Goal: Find specific page/section: Find specific page/section

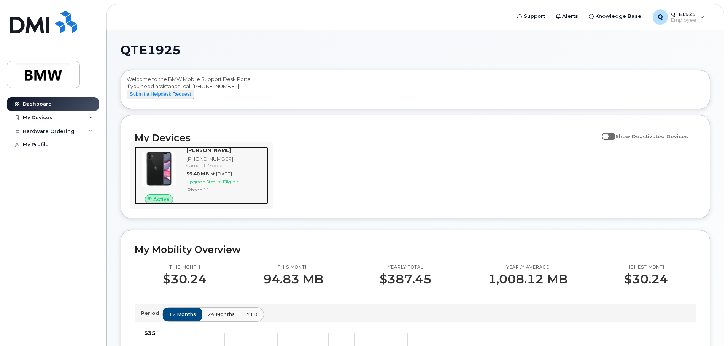
click at [216, 163] on div "[PHONE_NUMBER]" at bounding box center [225, 159] width 79 height 7
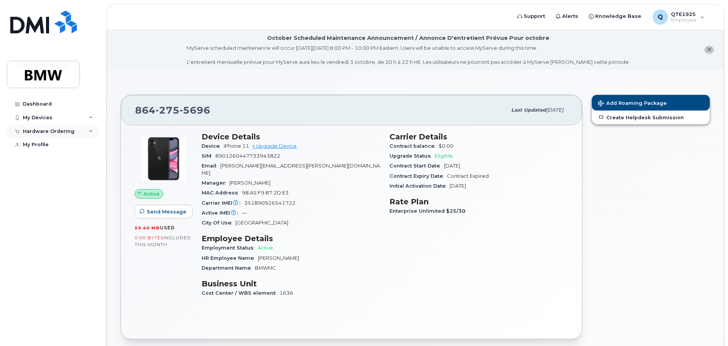
click at [95, 133] on div "Hardware Ordering" at bounding box center [53, 132] width 92 height 14
click at [44, 133] on div "Hardware Ordering" at bounding box center [49, 132] width 52 height 6
click at [41, 147] on div "My Profile" at bounding box center [36, 145] width 26 height 6
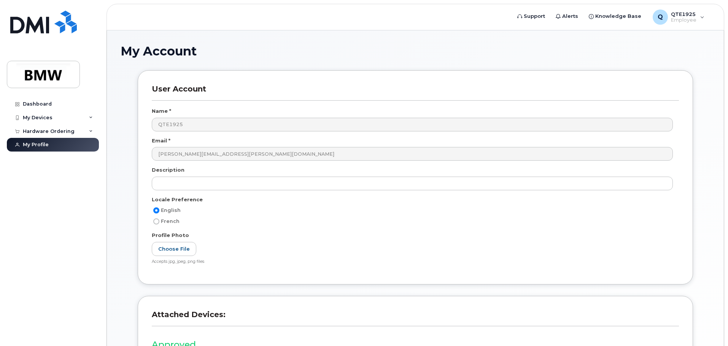
scroll to position [38, 0]
click at [38, 116] on div "My Devices" at bounding box center [38, 118] width 30 height 6
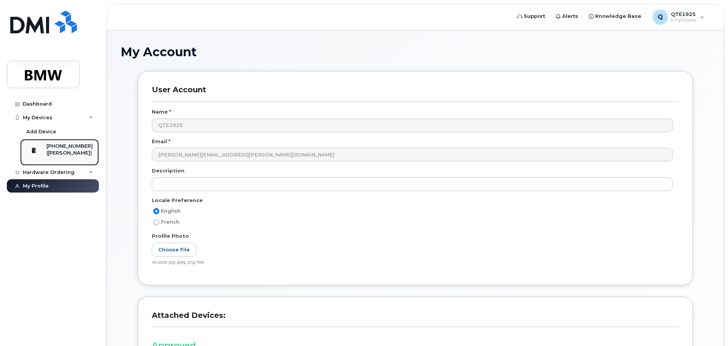
click at [64, 148] on div "[PHONE_NUMBER]" at bounding box center [69, 146] width 46 height 7
